Goal: Submit feedback/report problem: Submit feedback/report problem

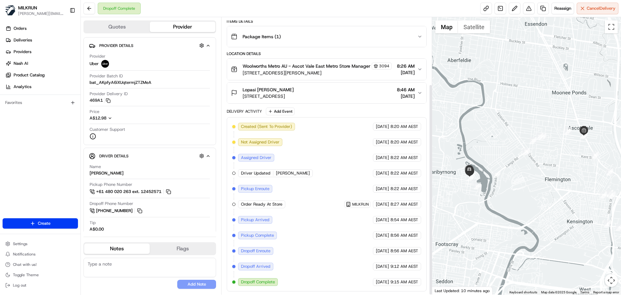
scroll to position [88, 0]
click at [542, 7] on link at bounding box center [543, 9] width 12 height 12
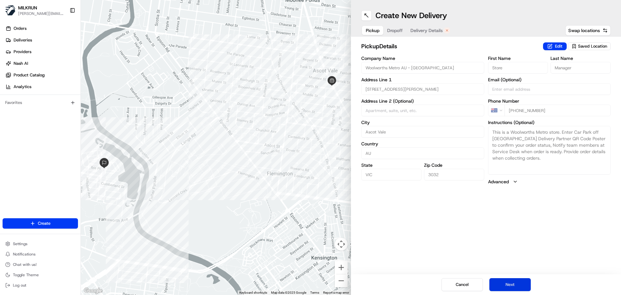
click at [512, 284] on button "Next" at bounding box center [509, 284] width 41 height 13
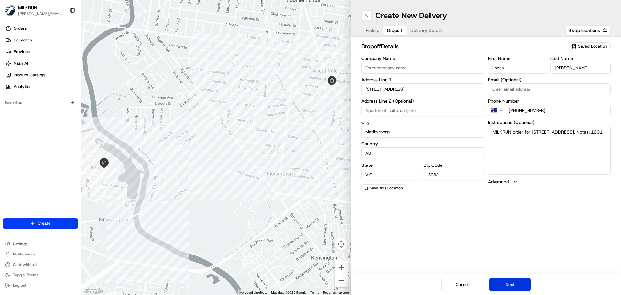
click at [510, 284] on button "Next" at bounding box center [509, 284] width 41 height 13
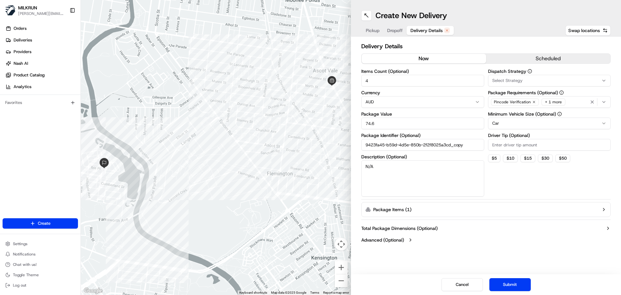
click at [432, 59] on button "now" at bounding box center [424, 59] width 125 height 10
click at [510, 284] on button "Submit" at bounding box center [509, 284] width 41 height 13
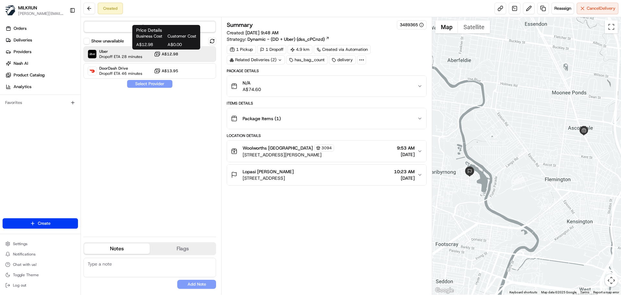
click at [176, 57] on button "A$12.98" at bounding box center [166, 54] width 24 height 6
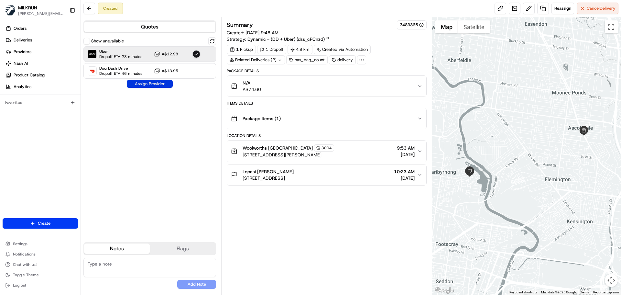
click at [155, 84] on button "Assign Provider" at bounding box center [150, 84] width 46 height 8
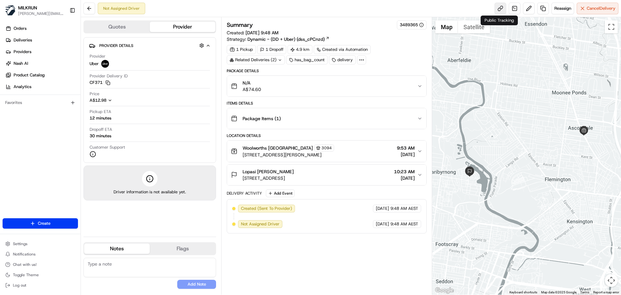
click at [499, 10] on link at bounding box center [501, 9] width 12 height 12
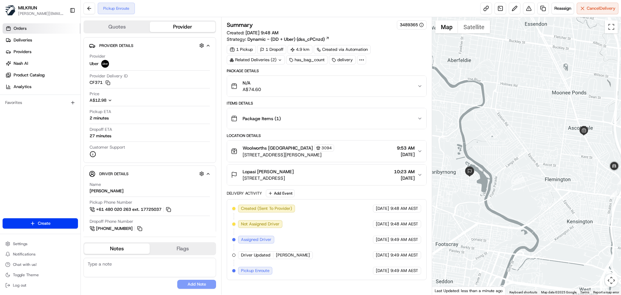
click at [34, 28] on link "Orders" at bounding box center [42, 28] width 78 height 10
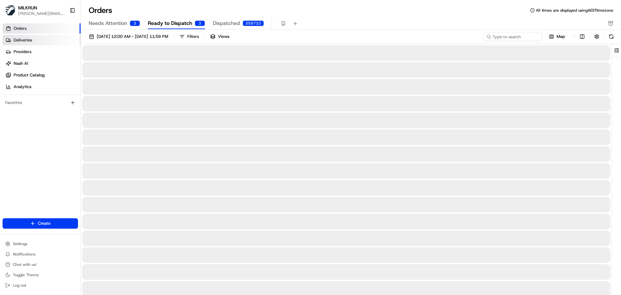
click at [42, 39] on link "Deliveries" at bounding box center [42, 40] width 78 height 10
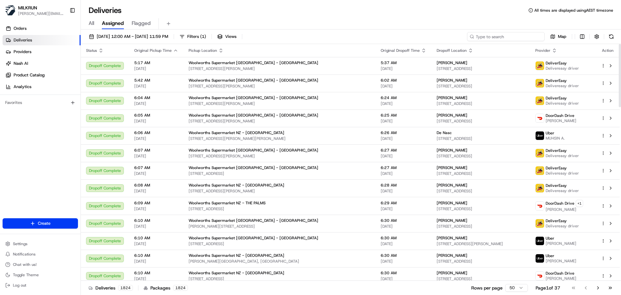
click at [500, 38] on input at bounding box center [506, 36] width 78 height 9
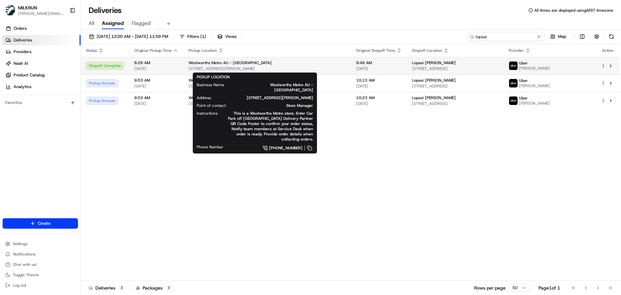
type input "lopasi"
click at [261, 65] on span "Woolworths Metro AU - [GEOGRAPHIC_DATA]" at bounding box center [230, 62] width 83 height 5
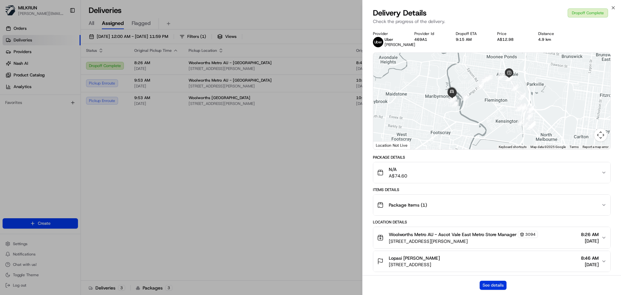
click at [498, 283] on button "See details" at bounding box center [493, 284] width 27 height 9
click at [614, 7] on icon "button" at bounding box center [613, 7] width 3 height 3
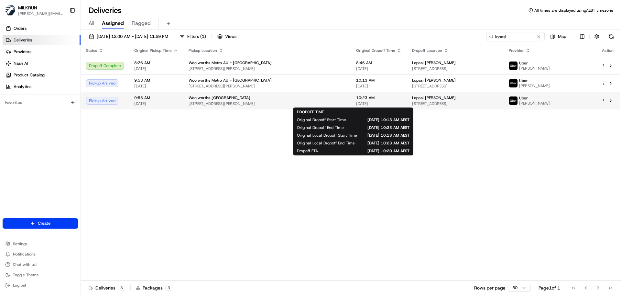
click at [356, 100] on span "10:23 AM" at bounding box center [379, 97] width 46 height 5
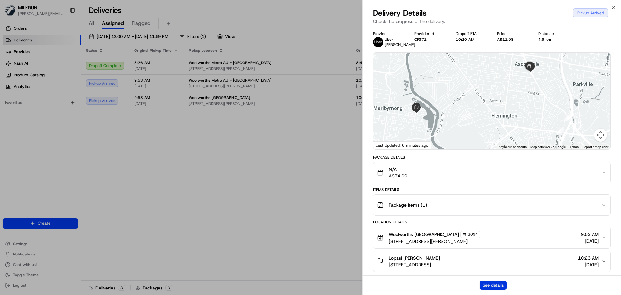
click at [493, 286] on button "See details" at bounding box center [493, 284] width 27 height 9
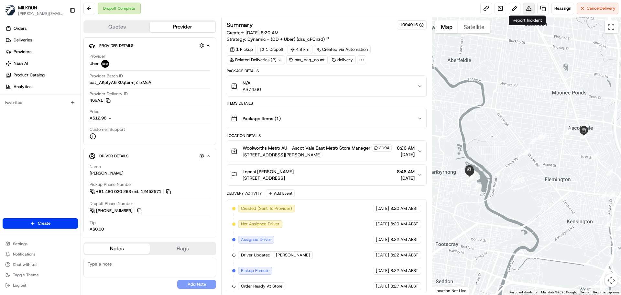
click at [527, 8] on button at bounding box center [529, 9] width 12 height 12
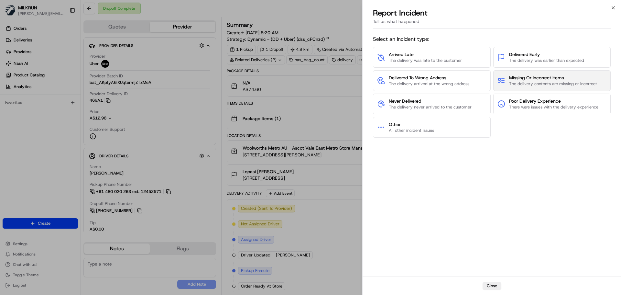
click at [542, 84] on span "The delivery contents are missing or incorrect" at bounding box center [553, 84] width 88 height 6
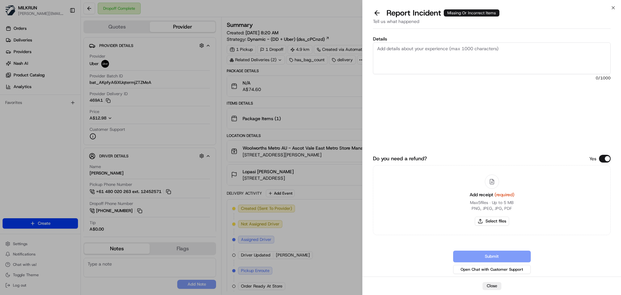
click at [378, 48] on textarea "Details" at bounding box center [492, 58] width 238 height 32
paste textarea "On this order it has these Details Ubereats 29DED 1352149 Site:3968 Del:220825 …"
click at [446, 49] on textarea "Customer received wrong order. On this order it has these Details Ubereats 29DE…" at bounding box center [492, 58] width 238 height 32
type textarea "Customer received wrong order. The details the customer provided are as follows…"
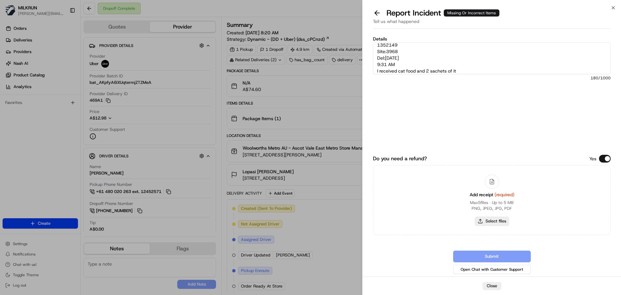
click at [495, 221] on button "Select files" at bounding box center [492, 220] width 34 height 9
click at [460, 69] on textarea "Customer received wrong order. The details the customer provided are as follows…" at bounding box center [492, 58] width 238 height 32
drag, startPoint x: 411, startPoint y: 189, endPoint x: 406, endPoint y: 221, distance: 32.3
click at [406, 224] on div "Add receipt (required) Max 5 files ∙ Up to 5 MB PNG, JPEG, JPG, PDF Select files" at bounding box center [492, 200] width 238 height 70
click at [495, 220] on button "Select files" at bounding box center [492, 220] width 34 height 9
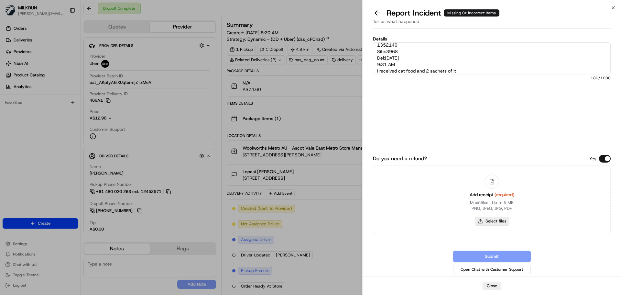
type input "C:\fakepath\Screenshot 2025-08-22 095649.png"
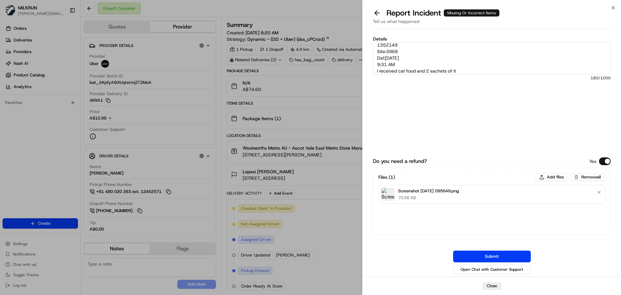
click at [385, 210] on div "Files ( 1 ) Add files Remove all Screenshot 2025-08-22 095649.png 70.56 KB" at bounding box center [492, 201] width 238 height 67
click at [387, 213] on div "Files ( 1 ) Add files Remove all Screenshot 2025-08-22 095649.png 70.56 KB" at bounding box center [492, 201] width 238 height 67
click at [384, 214] on div "Files ( 1 ) Add files Remove all Screenshot 2025-08-22 095649.png 70.56 KB" at bounding box center [492, 201] width 238 height 67
drag, startPoint x: 391, startPoint y: 214, endPoint x: 453, endPoint y: 219, distance: 62.6
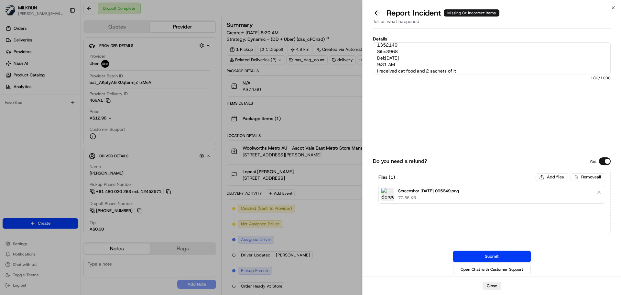
click at [453, 219] on div "Files ( 1 ) Add files Remove all Screenshot 2025-08-22 095649.png 70.56 KB" at bounding box center [492, 201] width 238 height 67
click at [554, 178] on button "Add files" at bounding box center [552, 177] width 32 height 8
type input "C:\fakepath\Screenshot 2025-08-22 095739.png"
click at [472, 62] on textarea "Customer received wrong order. The details the customer provided are as follows…" at bounding box center [492, 58] width 238 height 32
click at [462, 73] on textarea "Customer received wrong order. The details the customer provided are as follows…" at bounding box center [492, 58] width 238 height 32
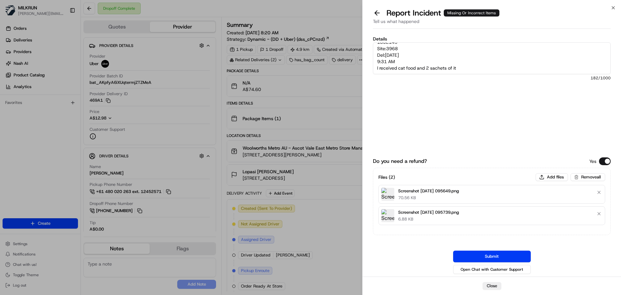
scroll to position [36, 0]
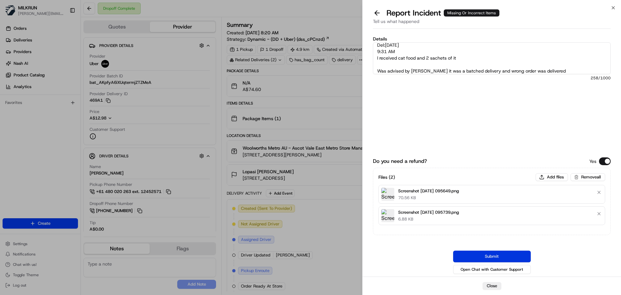
type textarea "Customer received wrong order. The details the customer provided are as follows…"
click at [509, 256] on button "Submit" at bounding box center [492, 256] width 78 height 12
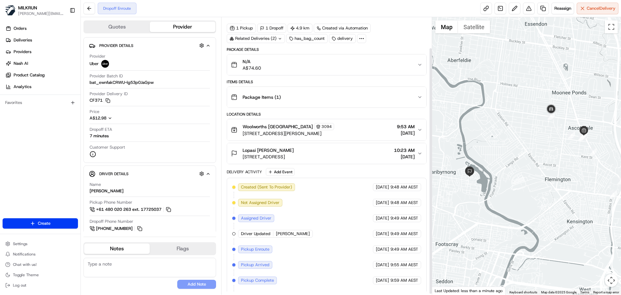
scroll to position [35, 0]
